Goal: Task Accomplishment & Management: Manage account settings

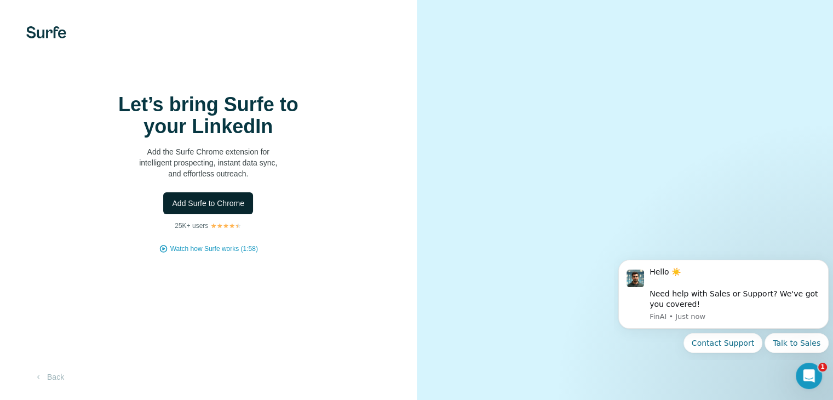
click at [233, 209] on span "Add Surfe to Chrome" at bounding box center [208, 203] width 72 height 11
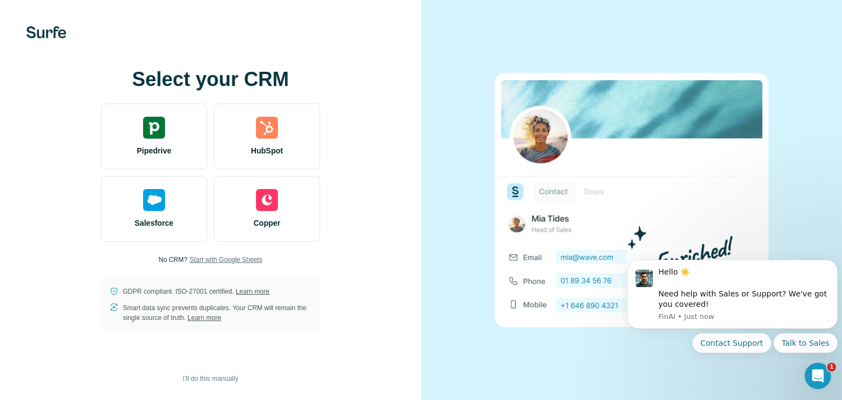
click at [210, 261] on span "Start with Google Sheets" at bounding box center [226, 260] width 73 height 10
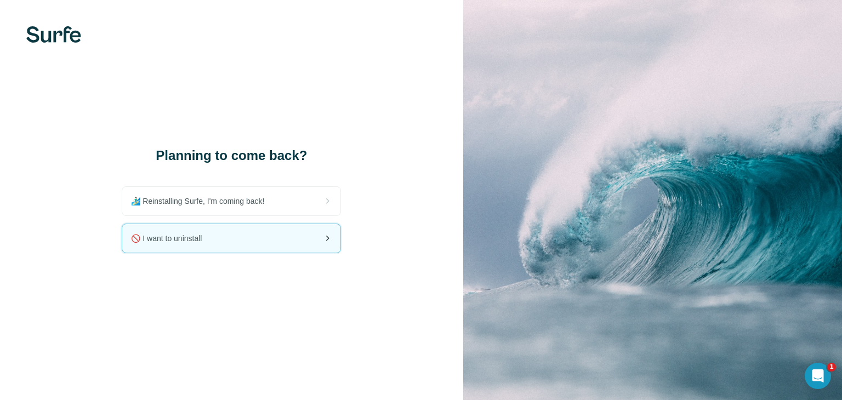
click at [241, 229] on div "🚫 I want to uninstall" at bounding box center [231, 238] width 218 height 28
